Goal: Task Accomplishment & Management: Manage account settings

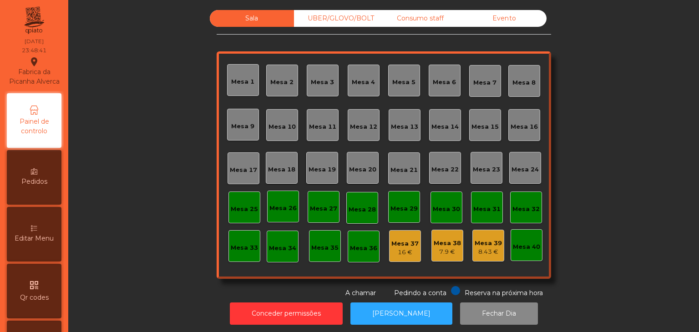
click at [7, 174] on nav "Fabrica da Picanha Alverca location_on [DATE] 23:48:41 Painel de controlo Pedid…" at bounding box center [34, 166] width 68 height 332
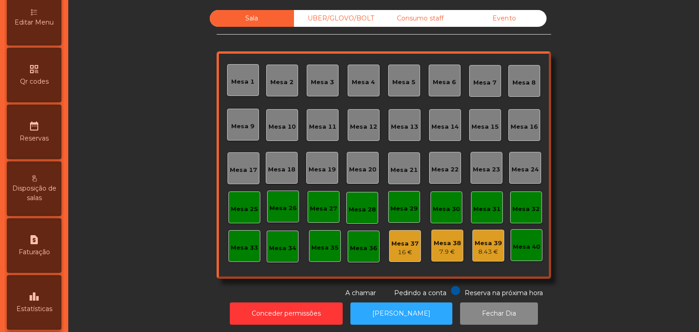
scroll to position [287, 0]
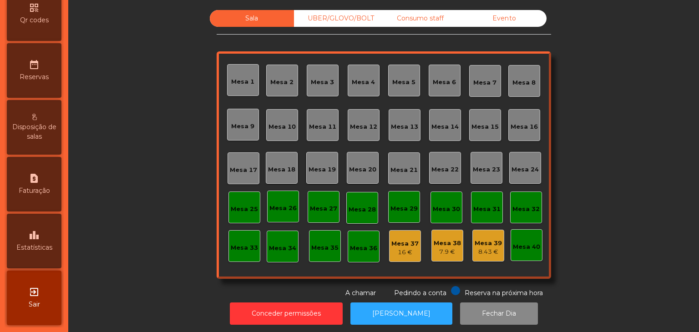
click at [26, 251] on span "Estatísticas" at bounding box center [34, 248] width 36 height 10
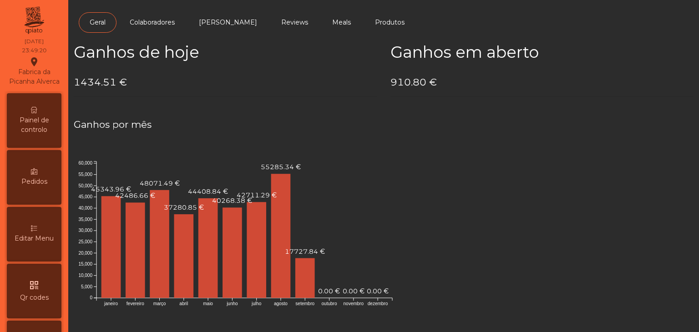
click at [36, 135] on span "Painel de controlo" at bounding box center [34, 125] width 50 height 19
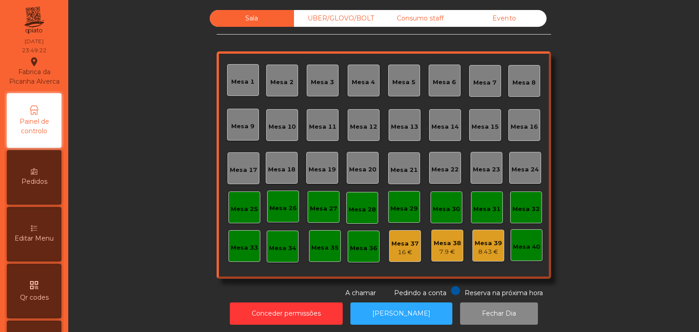
click at [514, 20] on div "Evento" at bounding box center [504, 18] width 84 height 17
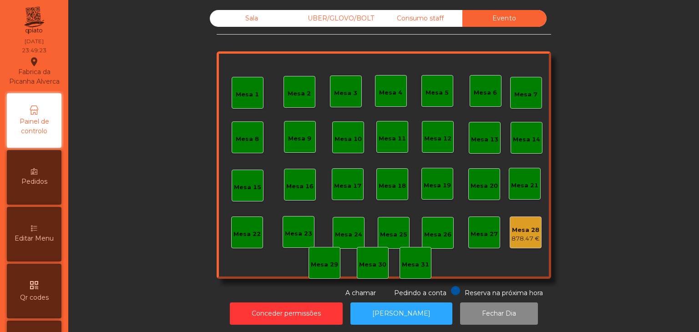
click at [527, 234] on div "878.47 €" at bounding box center [525, 238] width 28 height 9
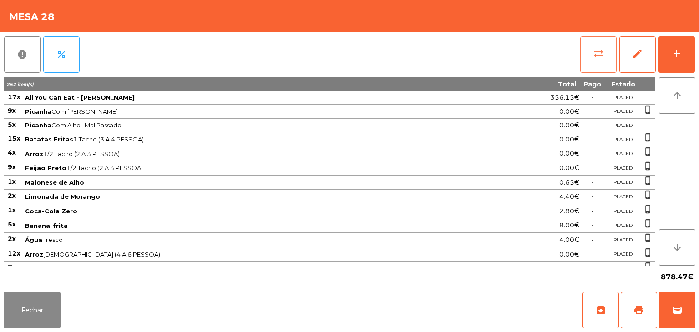
click at [593, 67] on button "sync_alt" at bounding box center [598, 54] width 36 height 36
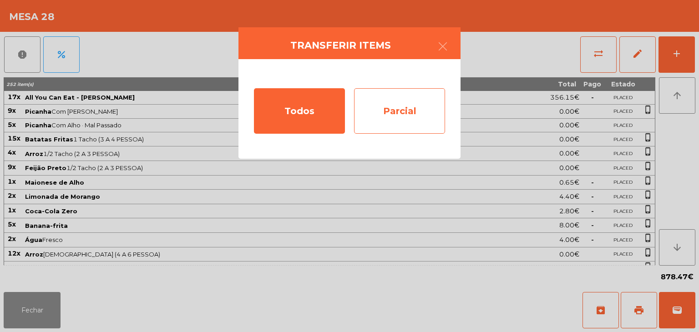
click at [391, 121] on div "Parcial" at bounding box center [399, 111] width 91 height 46
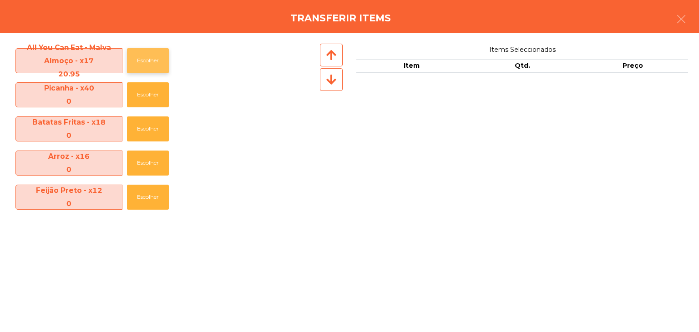
click at [156, 58] on button "Escolher" at bounding box center [148, 60] width 42 height 25
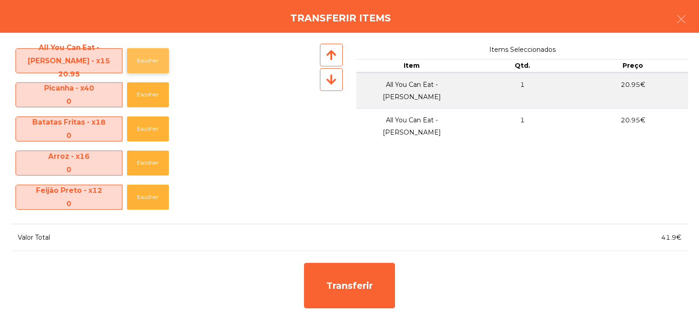
click at [156, 58] on button "Escolher" at bounding box center [148, 60] width 42 height 25
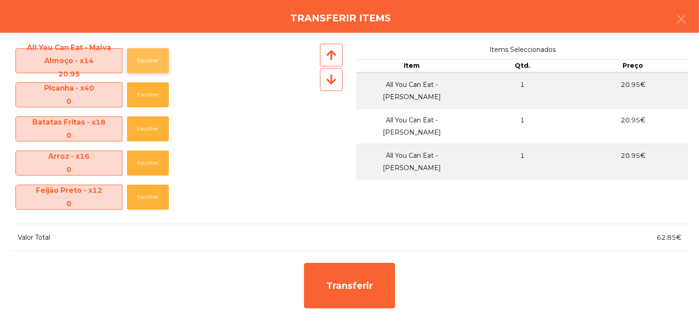
click at [156, 58] on button "Escolher" at bounding box center [148, 60] width 42 height 25
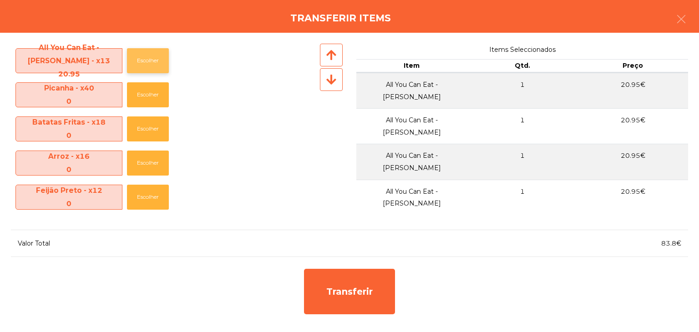
click at [156, 58] on button "Escolher" at bounding box center [148, 60] width 42 height 25
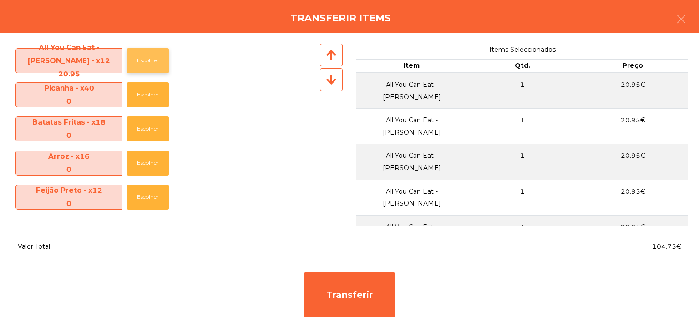
click at [156, 58] on button "Escolher" at bounding box center [148, 60] width 42 height 25
click at [332, 71] on div at bounding box center [331, 79] width 23 height 23
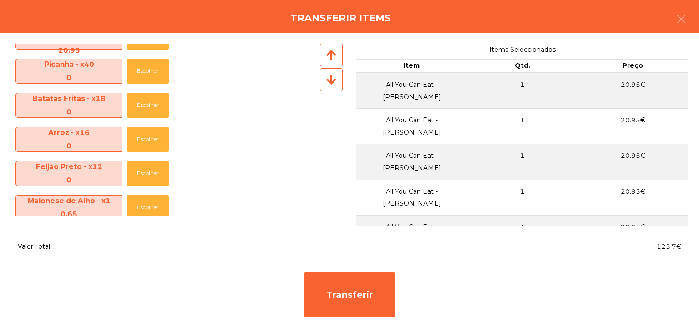
scroll to position [47, 0]
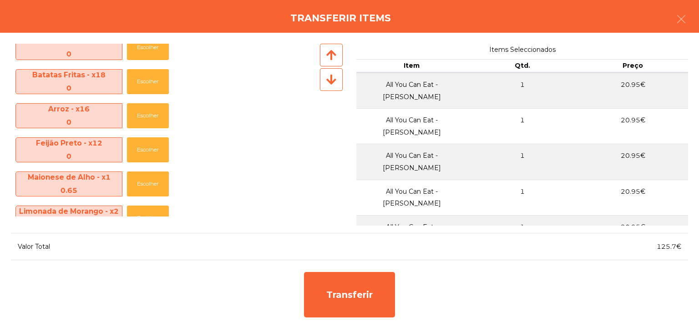
click at [332, 71] on div at bounding box center [331, 79] width 23 height 23
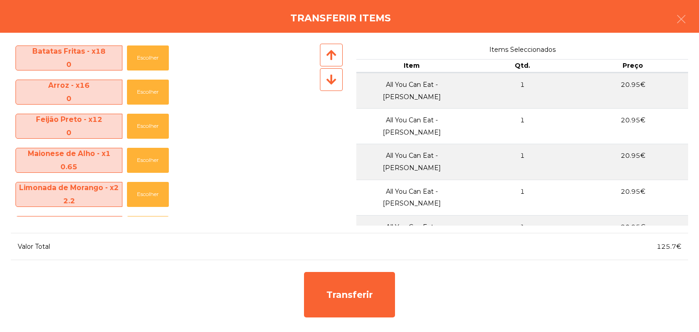
scroll to position [95, 0]
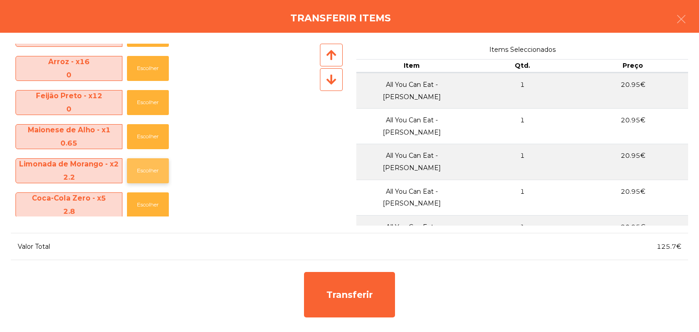
click at [149, 165] on button "Escolher" at bounding box center [148, 170] width 42 height 25
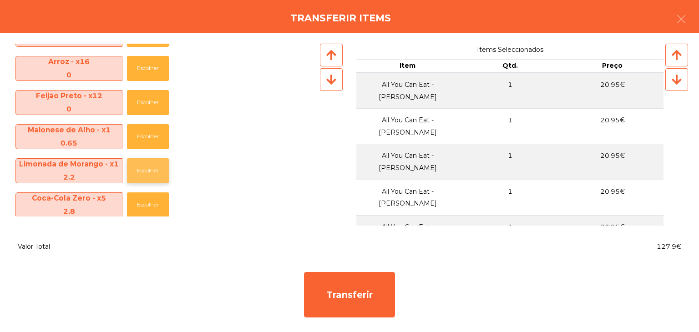
click at [149, 165] on button "Escolher" at bounding box center [148, 170] width 42 height 25
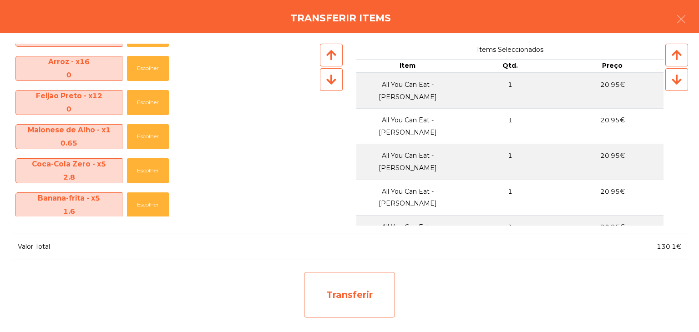
click at [352, 285] on div "Transferir" at bounding box center [349, 295] width 91 height 46
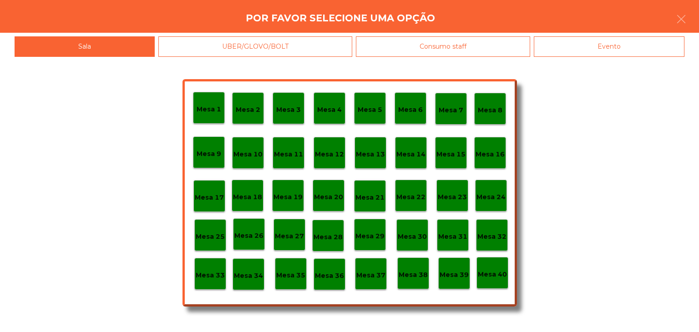
click at [369, 238] on p "Mesa 29" at bounding box center [369, 236] width 29 height 10
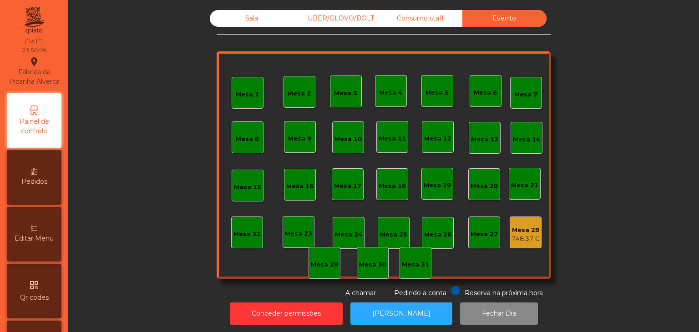
click at [511, 231] on div "Mesa 28" at bounding box center [525, 230] width 28 height 9
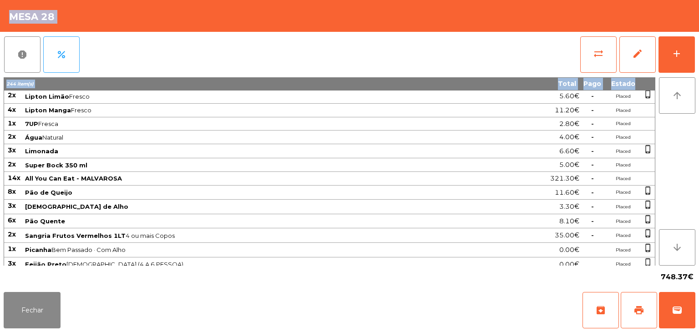
scroll to position [648, 0]
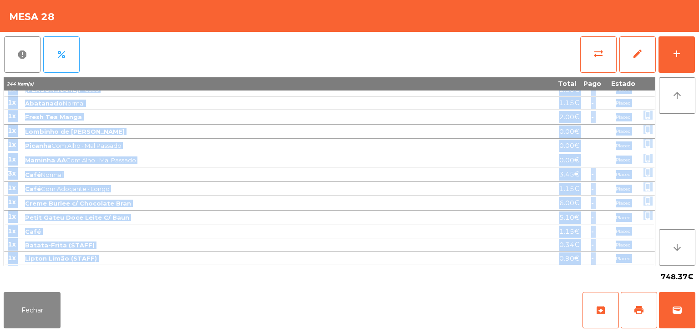
copy tbody "3l Ipsumdo Sit Amet · Conse 6.75€ Adipis elits_doeius 0t Incidid Utl Etdo · Mag…"
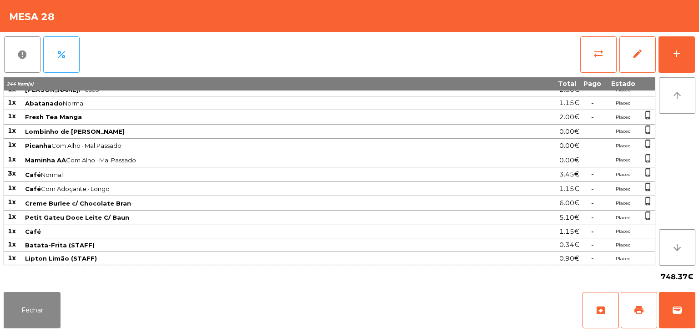
click at [669, 93] on button "arrow_upward" at bounding box center [677, 95] width 36 height 36
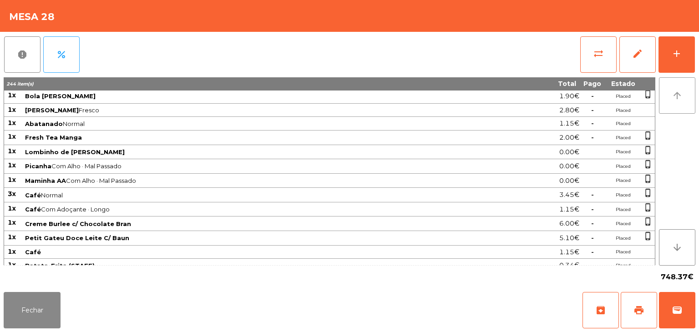
click at [669, 93] on button "arrow_upward" at bounding box center [677, 95] width 36 height 36
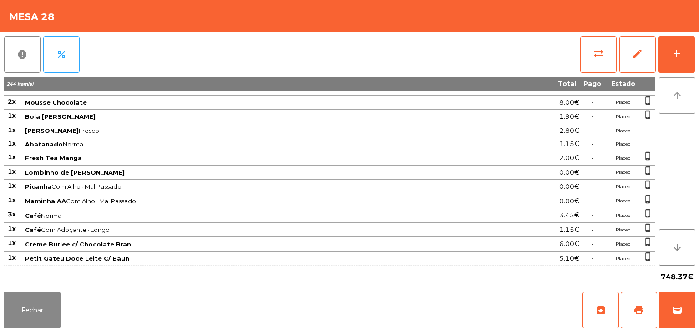
click at [669, 93] on button "arrow_upward" at bounding box center [677, 95] width 36 height 36
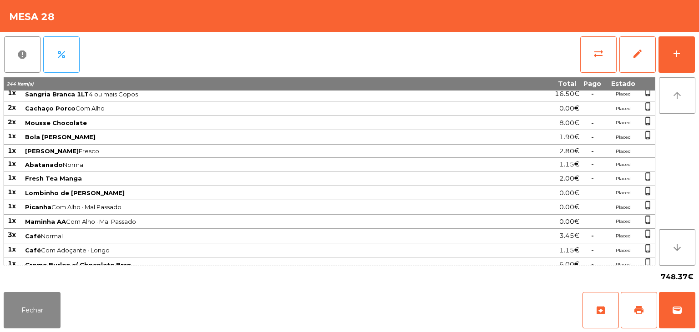
click at [669, 93] on button "arrow_upward" at bounding box center [677, 95] width 36 height 36
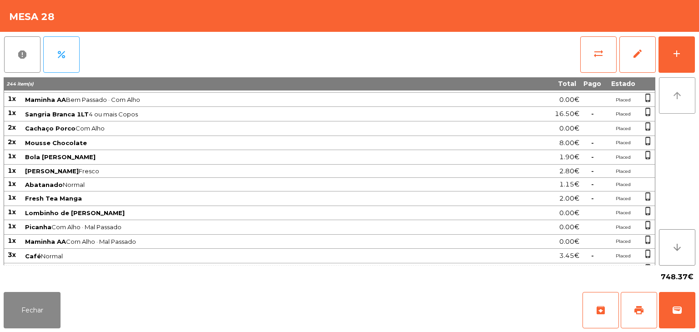
click at [669, 93] on button "arrow_upward" at bounding box center [677, 95] width 36 height 36
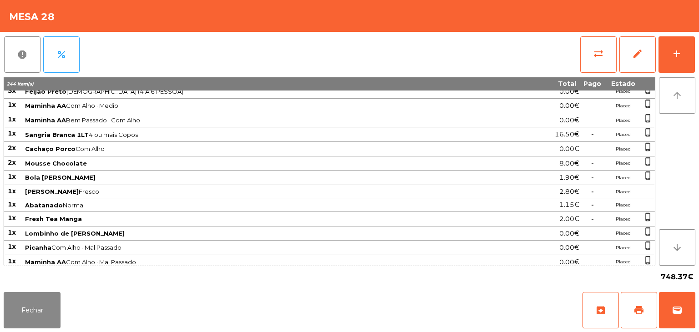
click at [669, 93] on button "arrow_upward" at bounding box center [677, 95] width 36 height 36
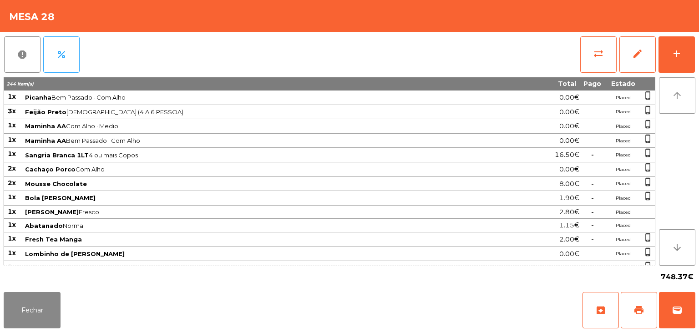
click at [669, 93] on button "arrow_upward" at bounding box center [677, 95] width 36 height 36
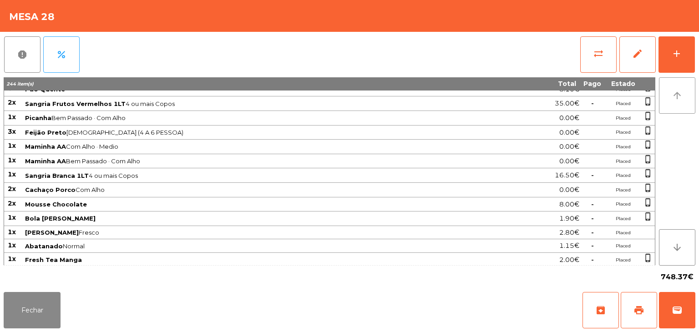
click at [669, 93] on button "arrow_upward" at bounding box center [677, 95] width 36 height 36
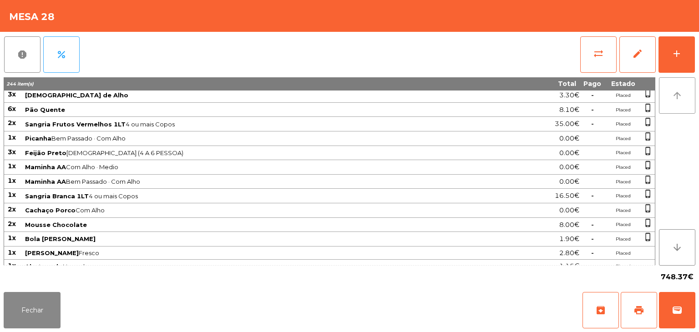
click at [669, 93] on button "arrow_upward" at bounding box center [677, 95] width 36 height 36
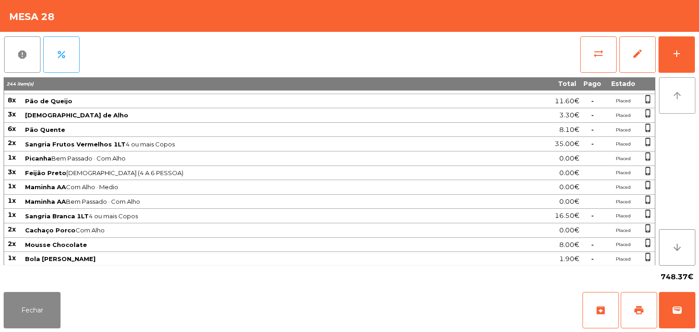
click at [669, 93] on button "arrow_upward" at bounding box center [677, 95] width 36 height 36
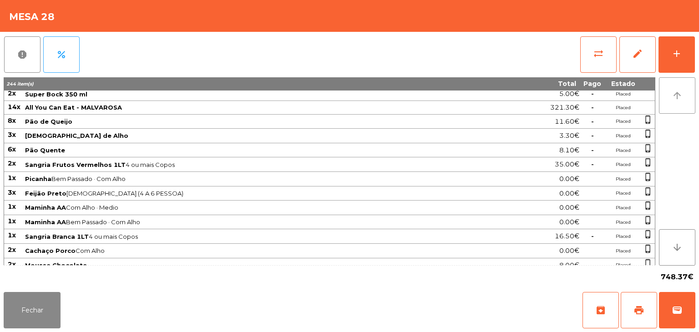
click at [669, 93] on button "arrow_upward" at bounding box center [677, 95] width 36 height 36
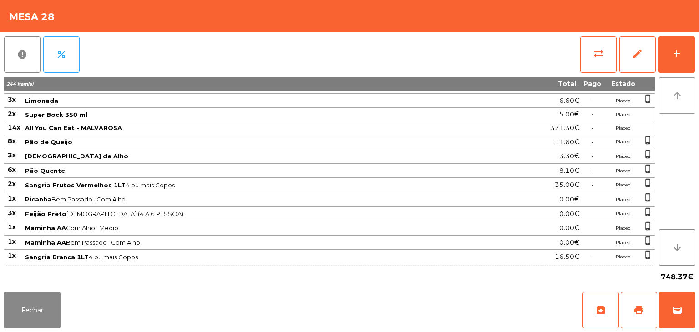
click at [669, 93] on button "arrow_upward" at bounding box center [677, 95] width 36 height 36
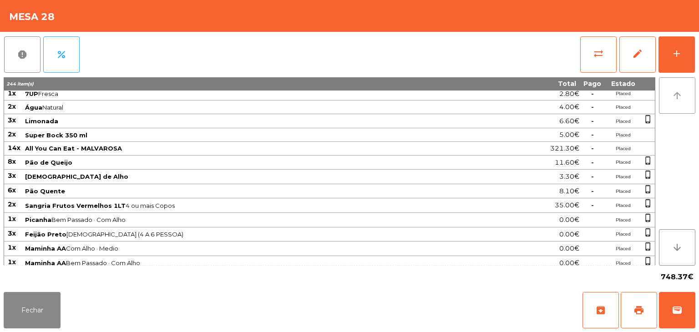
click at [669, 93] on button "arrow_upward" at bounding box center [677, 95] width 36 height 36
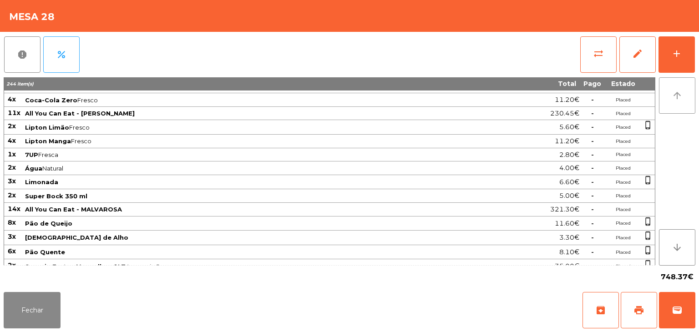
click at [669, 93] on button "arrow_upward" at bounding box center [677, 95] width 36 height 36
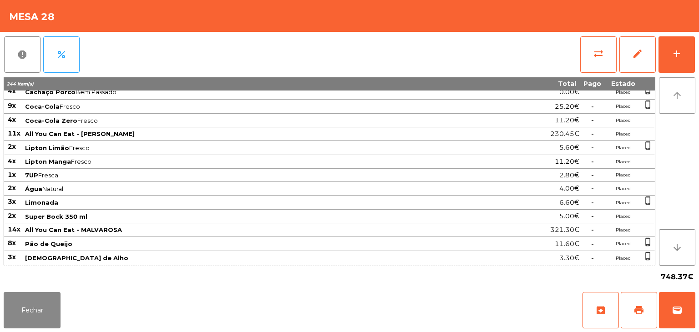
click at [669, 93] on button "arrow_upward" at bounding box center [677, 95] width 36 height 36
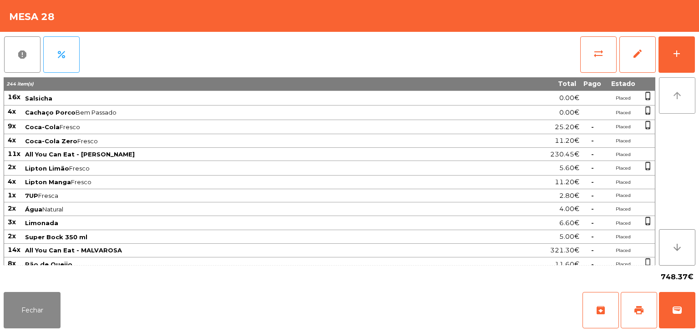
click at [669, 93] on button "arrow_upward" at bounding box center [677, 95] width 36 height 36
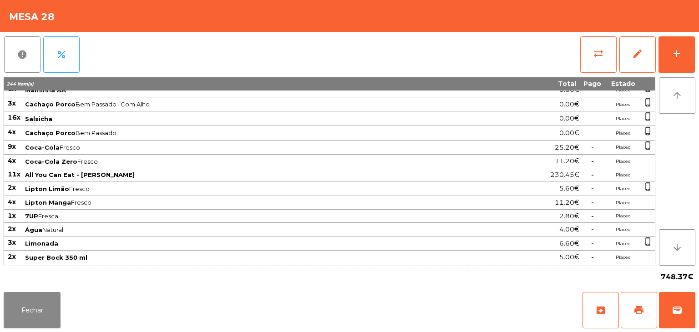
click at [669, 93] on button "arrow_upward" at bounding box center [677, 95] width 36 height 36
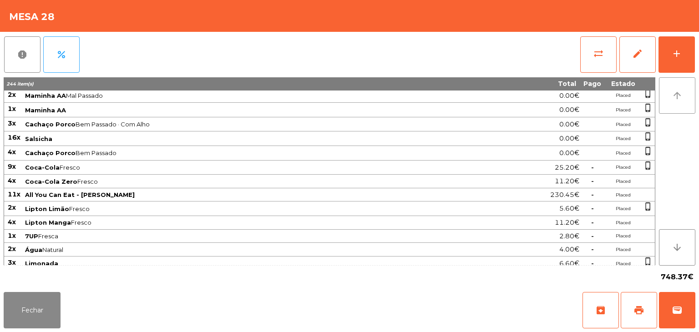
click at [669, 93] on button "arrow_upward" at bounding box center [677, 95] width 36 height 36
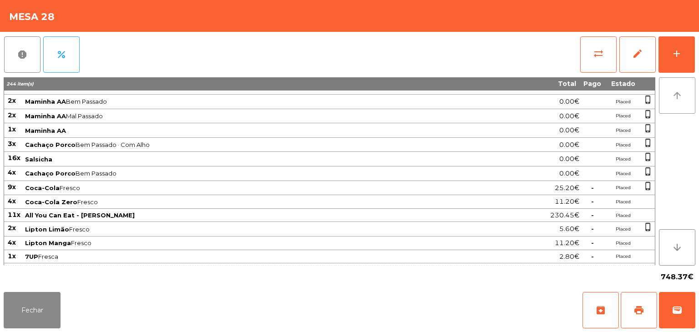
click at [669, 93] on button "arrow_upward" at bounding box center [677, 95] width 36 height 36
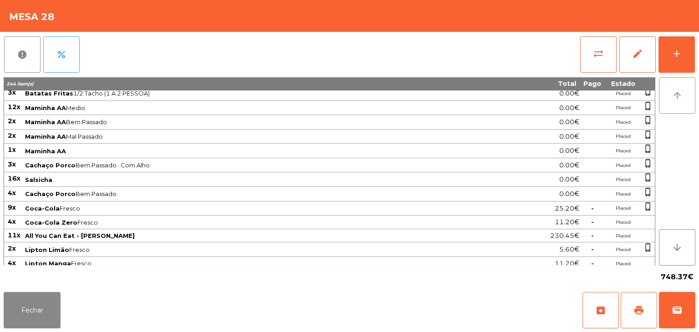
click at [669, 93] on button "arrow_upward" at bounding box center [677, 95] width 36 height 36
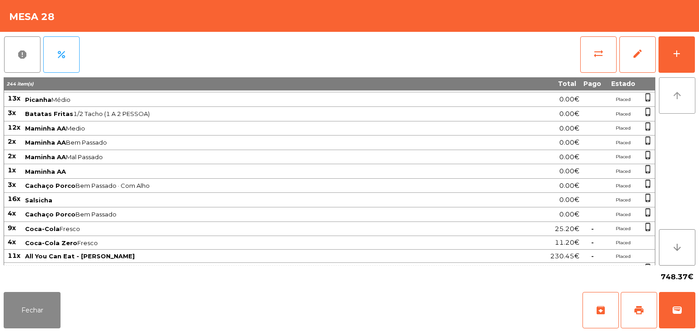
click at [669, 93] on button "arrow_upward" at bounding box center [677, 95] width 36 height 36
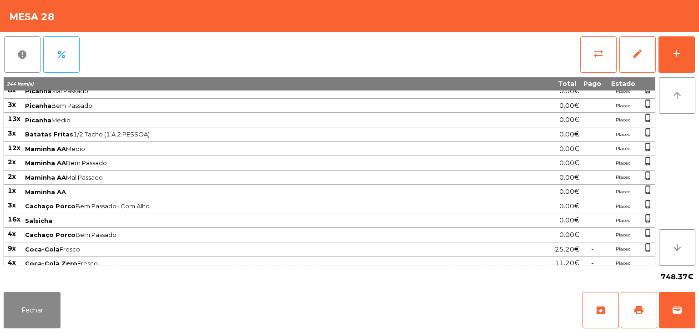
click at [669, 93] on button "arrow_upward" at bounding box center [677, 95] width 36 height 36
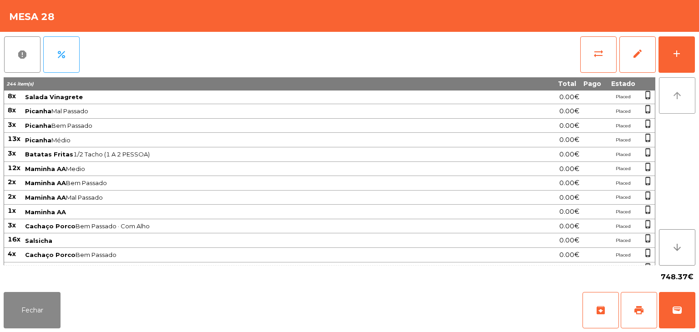
click at [669, 93] on button "arrow_upward" at bounding box center [677, 95] width 36 height 36
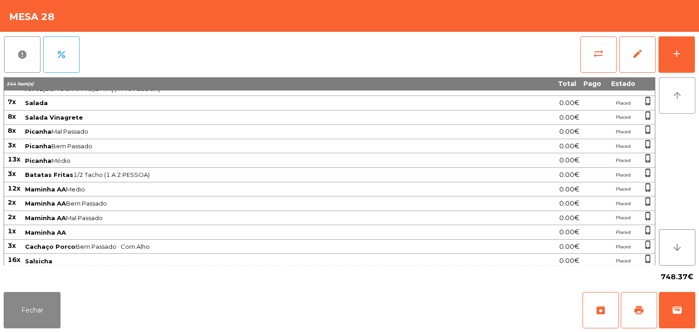
click at [669, 93] on button "arrow_upward" at bounding box center [677, 95] width 36 height 36
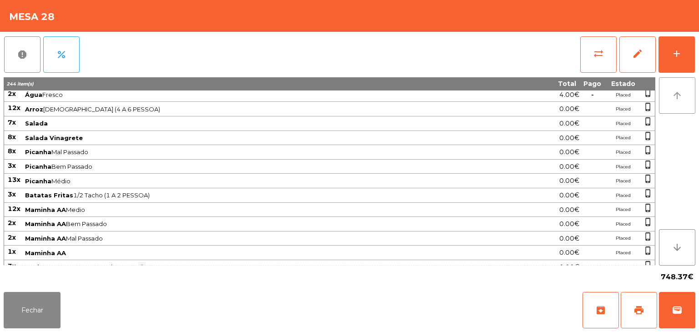
click at [669, 93] on button "arrow_upward" at bounding box center [677, 95] width 36 height 36
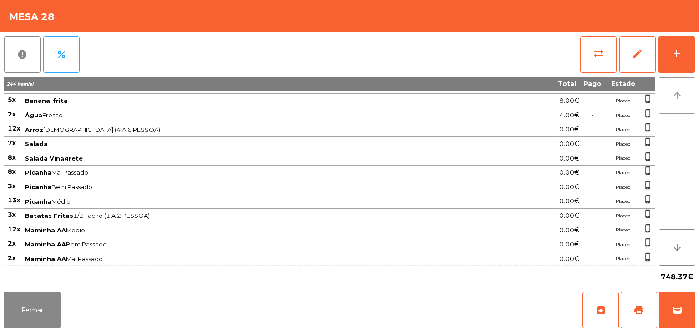
click at [669, 93] on button "arrow_upward" at bounding box center [677, 95] width 36 height 36
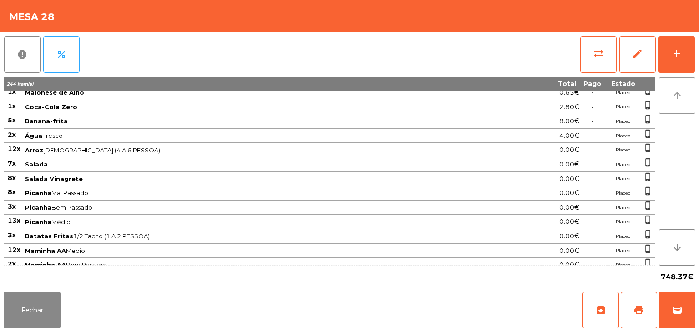
click at [669, 93] on button "arrow_upward" at bounding box center [677, 95] width 36 height 36
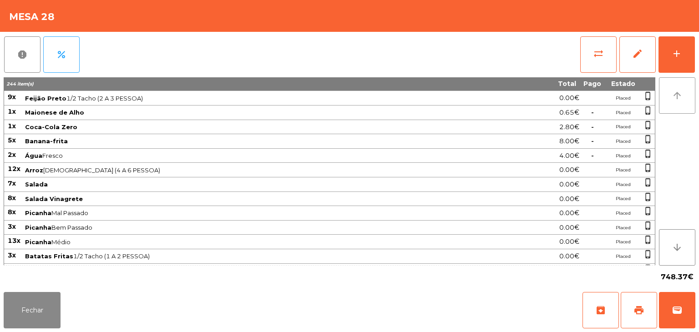
click at [669, 93] on button "arrow_upward" at bounding box center [677, 95] width 36 height 36
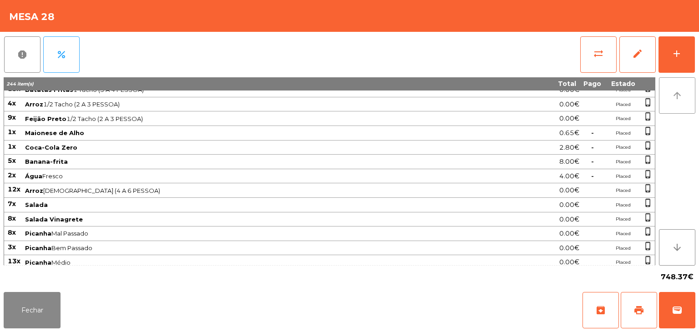
click at [669, 93] on button "arrow_upward" at bounding box center [677, 95] width 36 height 36
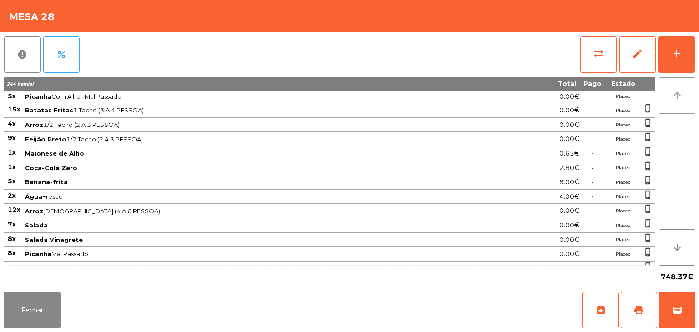
click at [669, 93] on button "arrow_upward" at bounding box center [677, 95] width 36 height 36
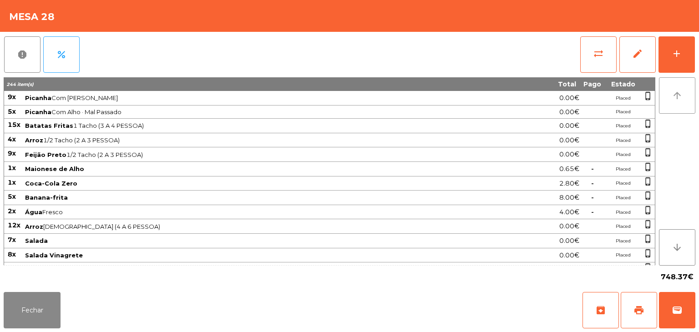
click at [669, 93] on button "arrow_upward" at bounding box center [677, 95] width 36 height 36
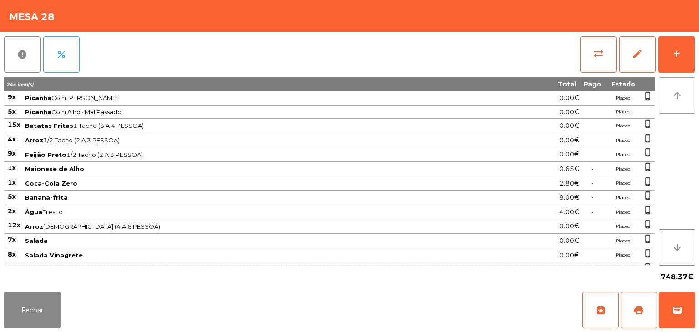
click at [669, 93] on button "arrow_upward" at bounding box center [677, 95] width 36 height 36
click at [8, 93] on span "9x" at bounding box center [12, 97] width 8 height 8
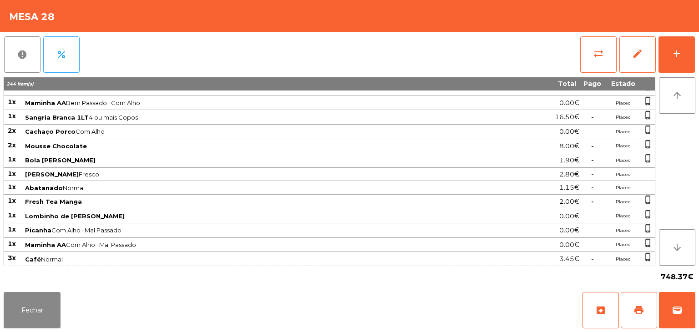
scroll to position [648, 0]
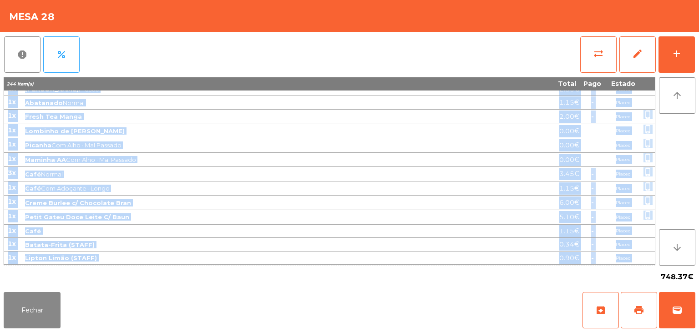
drag, startPoint x: 8, startPoint y: 96, endPoint x: 633, endPoint y: 263, distance: 647.3
copy tbody "3l Ipsumdo Sit Amet · Conse 6.75€ Adipis elits_doeius 0t Incidid Utl Etdo · Mag…"
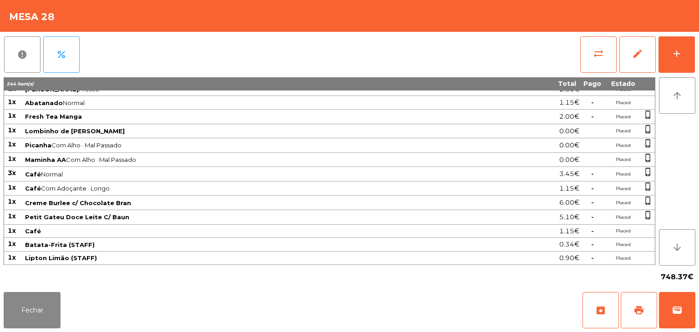
click at [48, 290] on div "Fechar archive print wallet" at bounding box center [349, 310] width 699 height 44
click at [36, 312] on button "Fechar" at bounding box center [32, 310] width 57 height 36
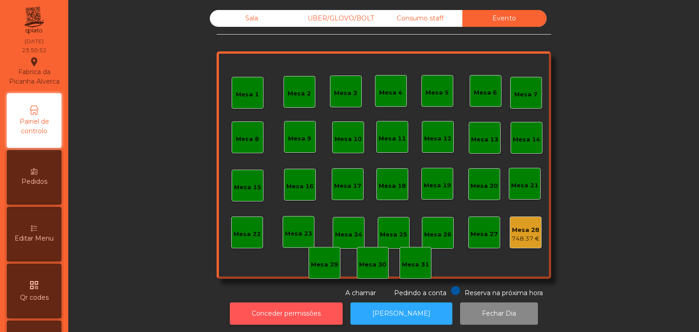
click at [303, 306] on button "Conceder permissões" at bounding box center [286, 314] width 113 height 22
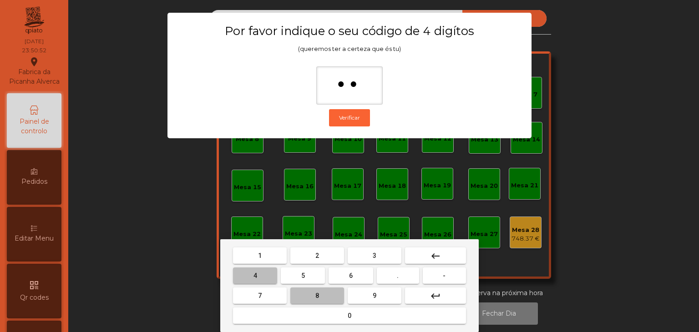
type input "***"
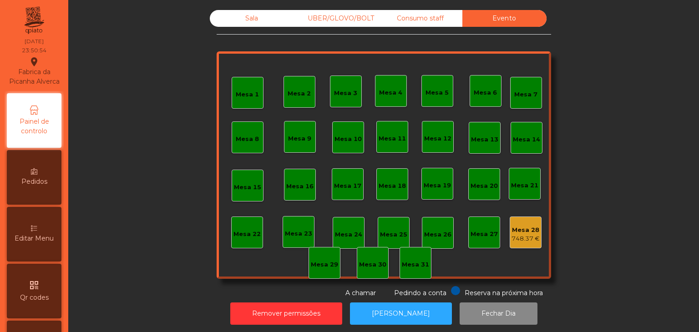
click at [522, 233] on div "Mesa 28" at bounding box center [525, 230] width 28 height 9
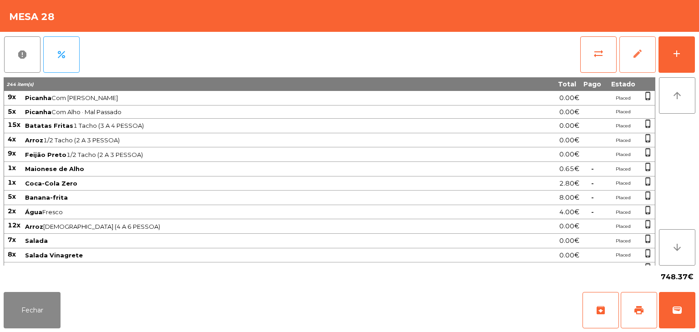
click at [641, 62] on button "edit" at bounding box center [637, 54] width 36 height 36
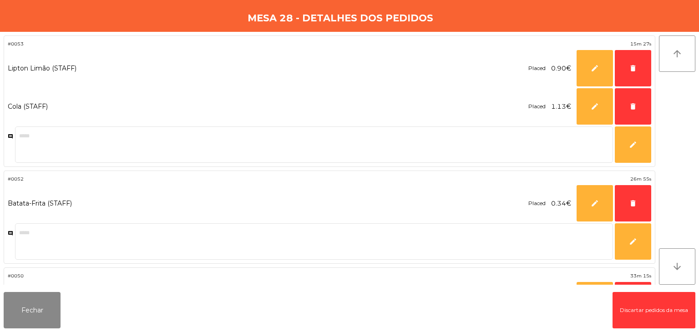
click at [655, 314] on button "Discartar pedidos da mesa" at bounding box center [653, 310] width 83 height 36
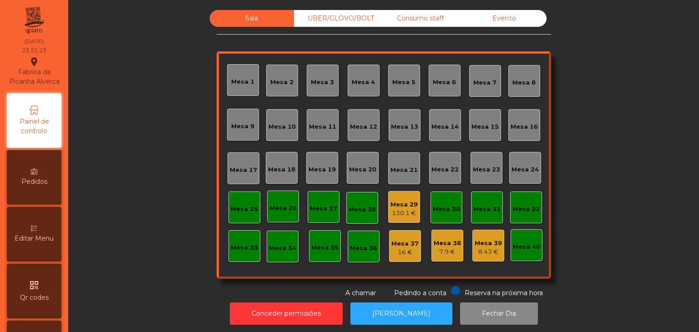
click at [406, 213] on div "130.1 €" at bounding box center [403, 213] width 27 height 9
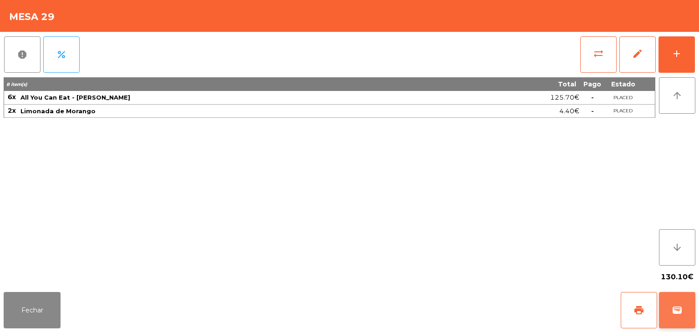
click at [672, 306] on span "wallet" at bounding box center [677, 310] width 11 height 11
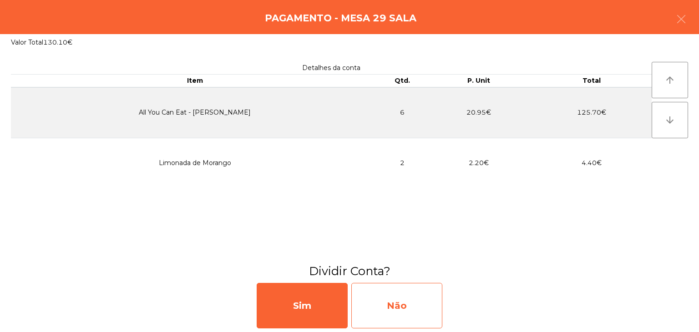
click at [385, 313] on div "Não" at bounding box center [396, 306] width 91 height 46
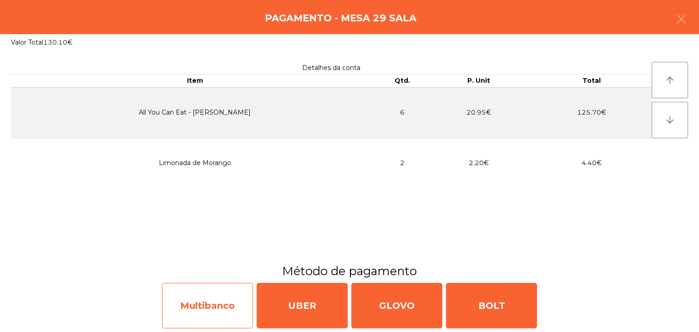
click at [206, 304] on div "Multibanco" at bounding box center [207, 306] width 91 height 46
select select "**"
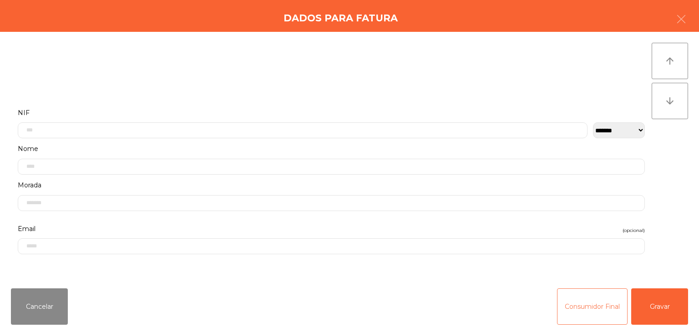
click at [592, 320] on button "Consumidor Final" at bounding box center [592, 306] width 71 height 36
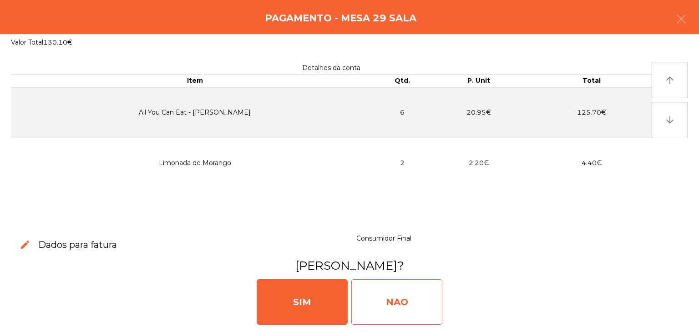
click at [409, 312] on div "NAO" at bounding box center [396, 302] width 91 height 46
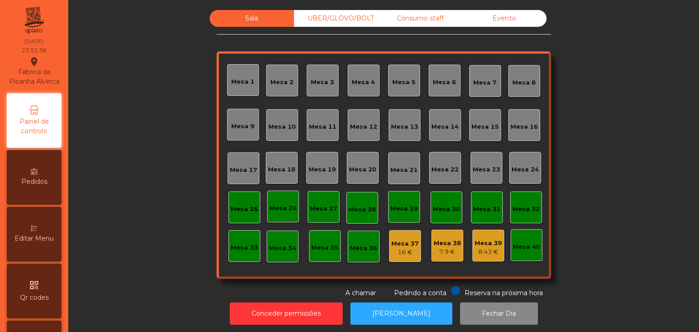
click at [334, 25] on div "UBER/GLOVO/BOLT" at bounding box center [336, 18] width 84 height 17
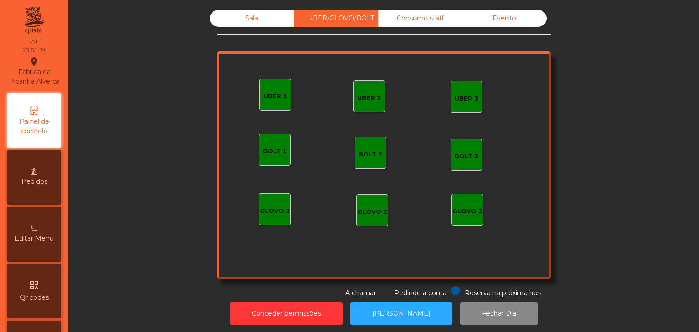
click at [431, 31] on div "Sala UBER/GLOVO/BOLT Consumo staff Evento UBER 2 UBER 3 BOLT 1 BOLT 2 BOLT 3 GL…" at bounding box center [384, 154] width 334 height 288
click at [414, 18] on div "Consumo staff" at bounding box center [420, 18] width 84 height 17
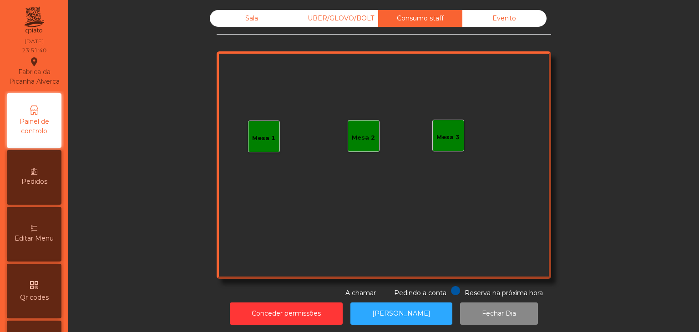
click at [526, 26] on div "Evento" at bounding box center [504, 18] width 84 height 17
